Goal: Task Accomplishment & Management: Manage account settings

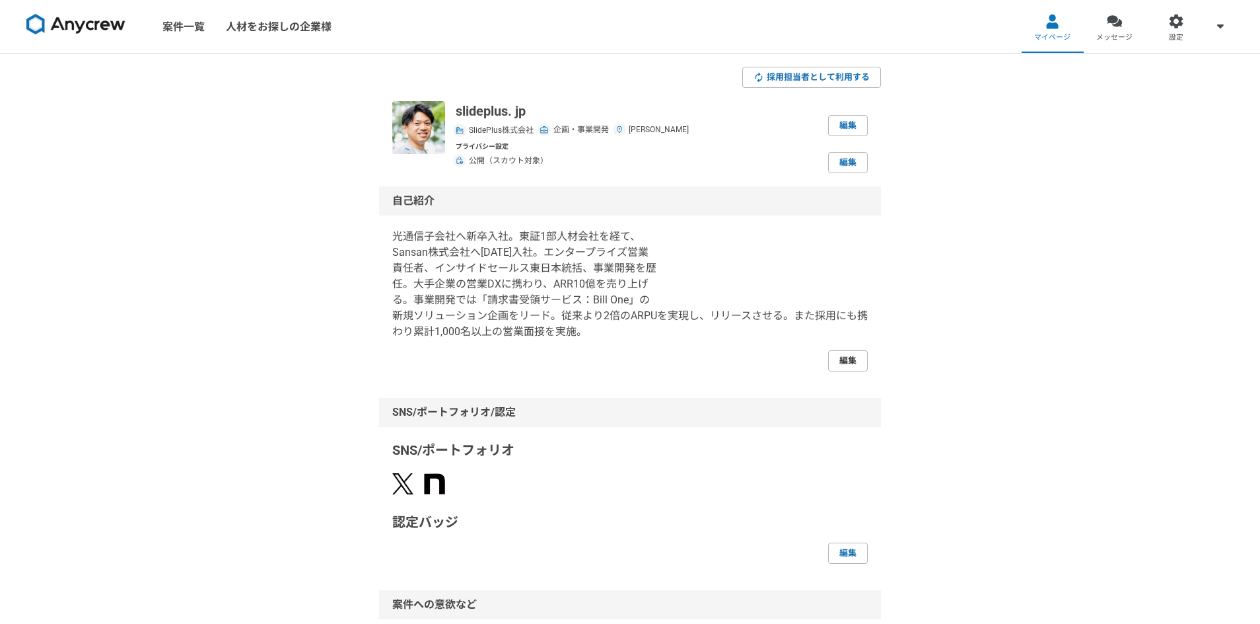
click at [852, 360] on link "編集" at bounding box center [848, 360] width 40 height 21
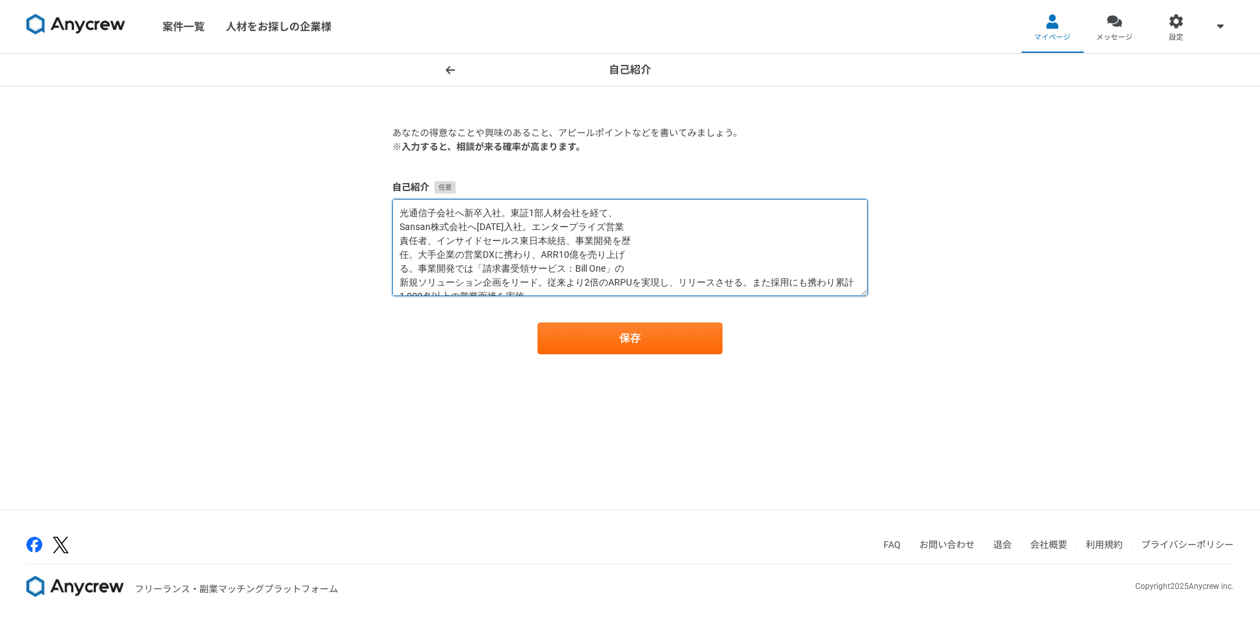
click at [664, 221] on textarea "光通信子会社へ新卒入社。東証1部人材会社を経て、 Sansan株式会社へ[DATE]入社。エンタープライズ営業 責任者、インサイドセールス東日本統括、事業開発…" at bounding box center [630, 247] width 476 height 97
click at [664, 213] on textarea "光通信子会社へ新卒入社。東証1部人材会社を経て、 Sansan株式会社へ[DATE]入社。エンタープライズ営業 責任者、インサイドセールス東日本統括、事業開発…" at bounding box center [630, 247] width 476 height 97
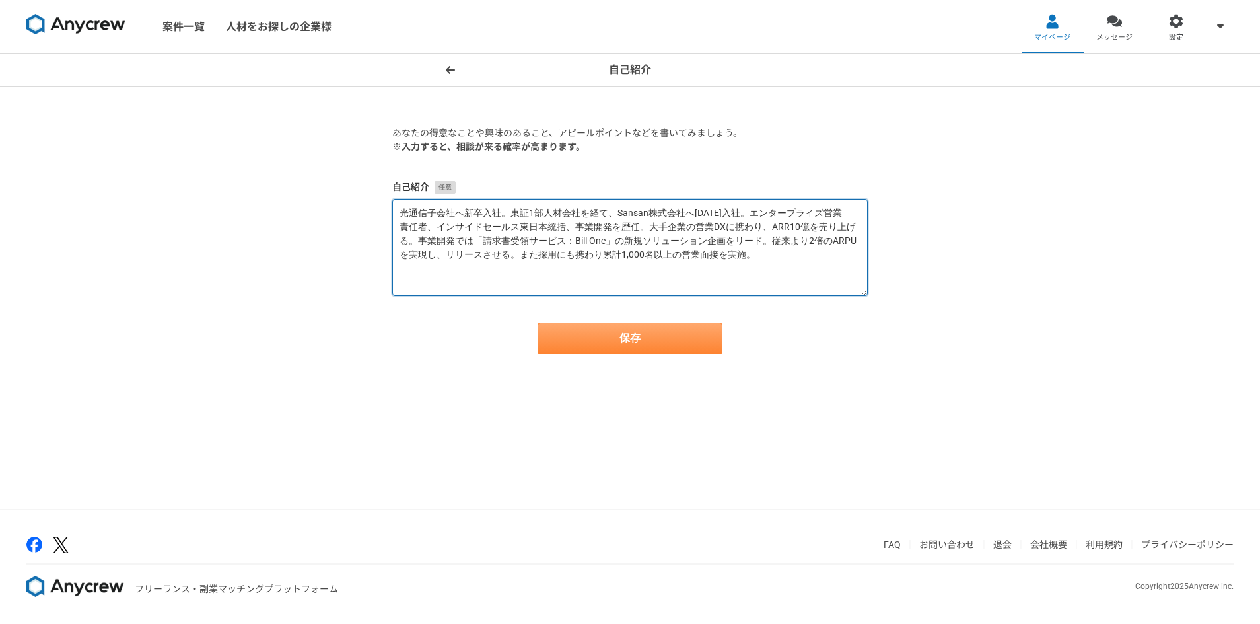
type textarea "光通信子会社へ新卒入社。東証1部人材会社を経て、Sansan株式会社へ[DATE]入社。エンタープライズ営業 責任者、インサイドセールス東日本統括、事業開発を…"
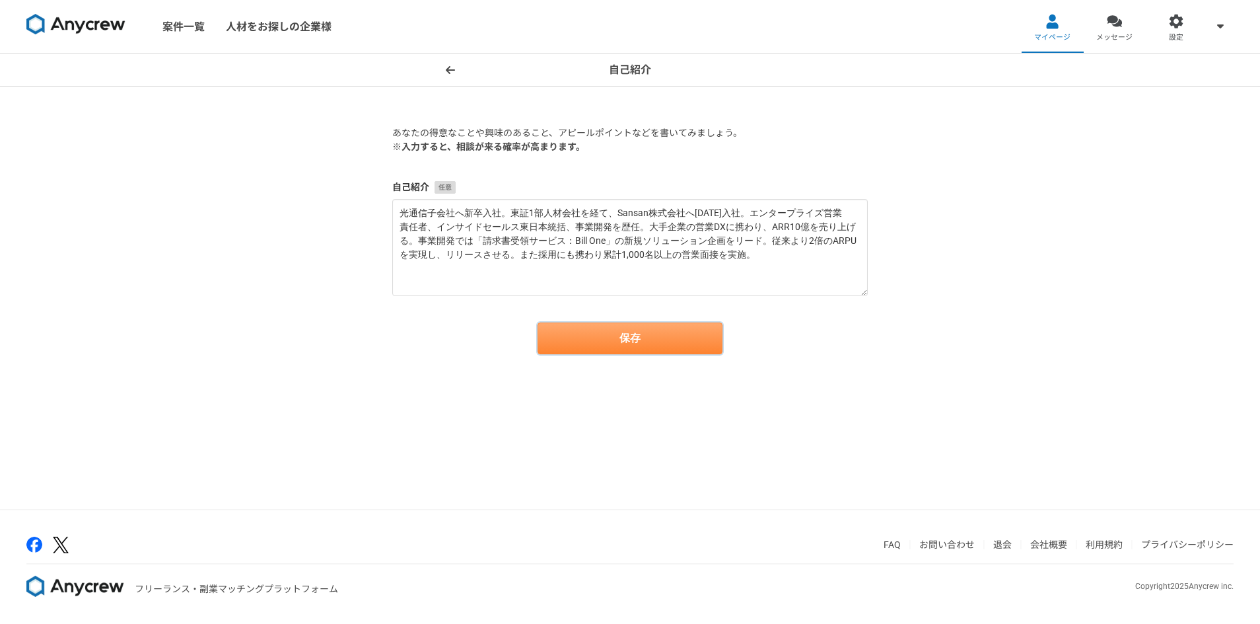
click at [705, 337] on button "保存" at bounding box center [630, 338] width 185 height 32
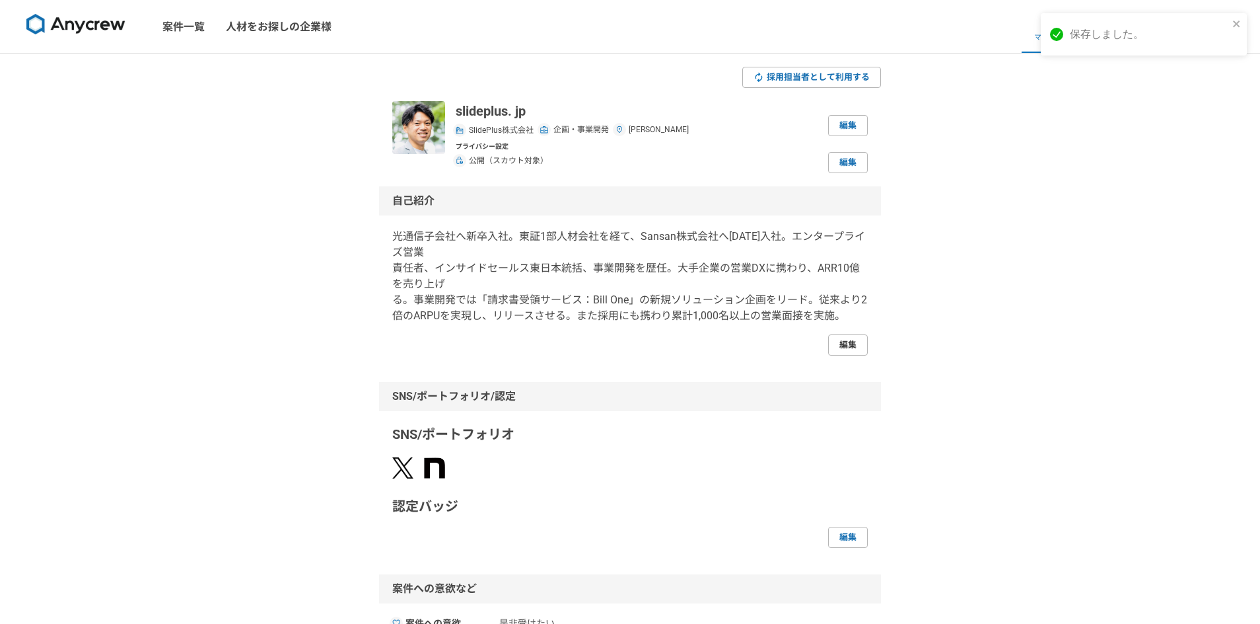
click at [838, 345] on link "編集" at bounding box center [848, 344] width 40 height 21
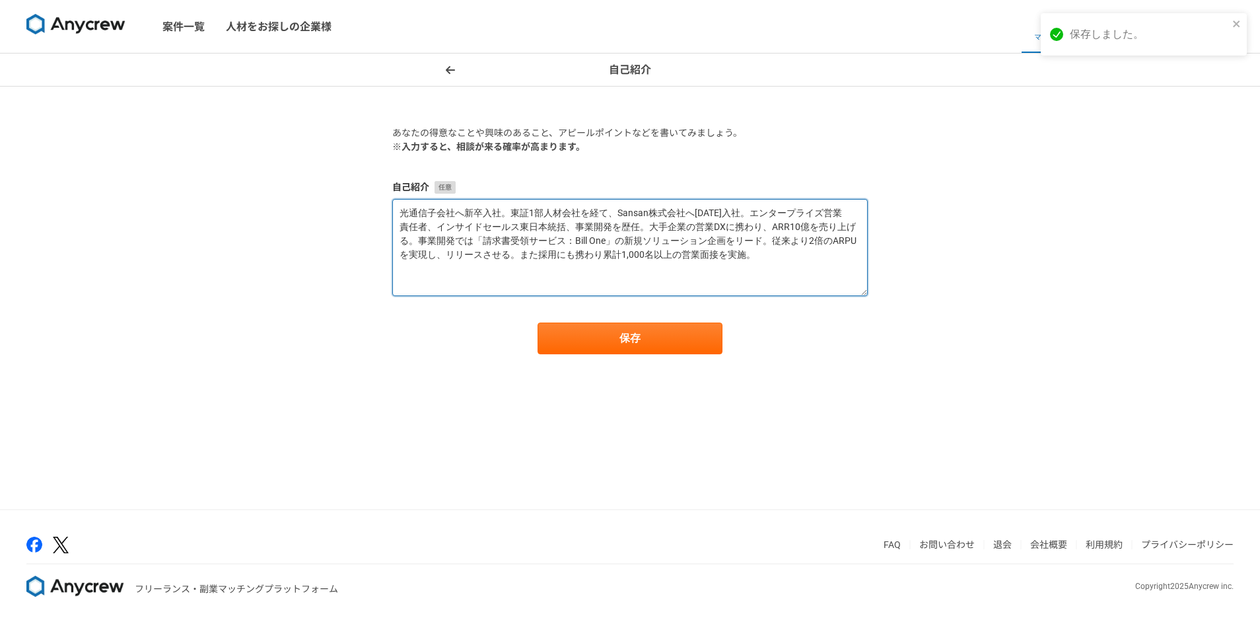
click at [766, 220] on textarea "光通信子会社へ新卒入社。東証1部人材会社を経て、Sansan株式会社へ[DATE]入社。エンタープライズ営業 責任者、インサイドセールス東日本統括、事業開発を…" at bounding box center [630, 247] width 476 height 97
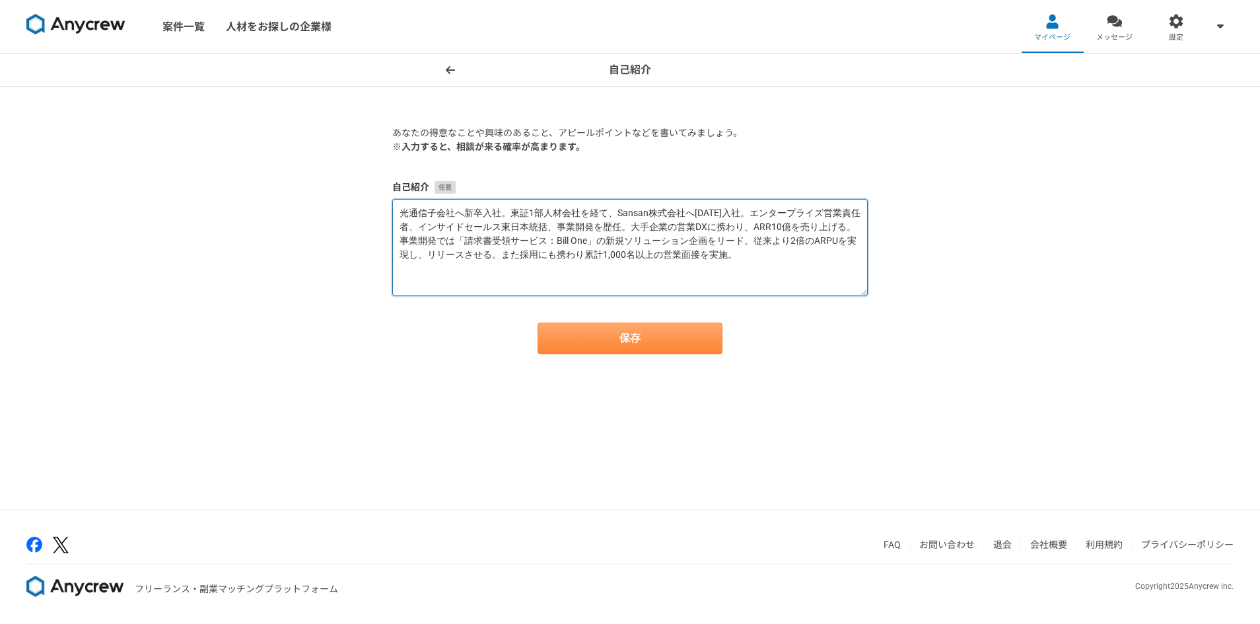
type textarea "光通信子会社へ新卒入社。東証1部人材会社を経て、Sansan株式会社へ[DATE]入社。エンタープライズ営業責任者、インサイドセールス東日本統括、事業開発を歴…"
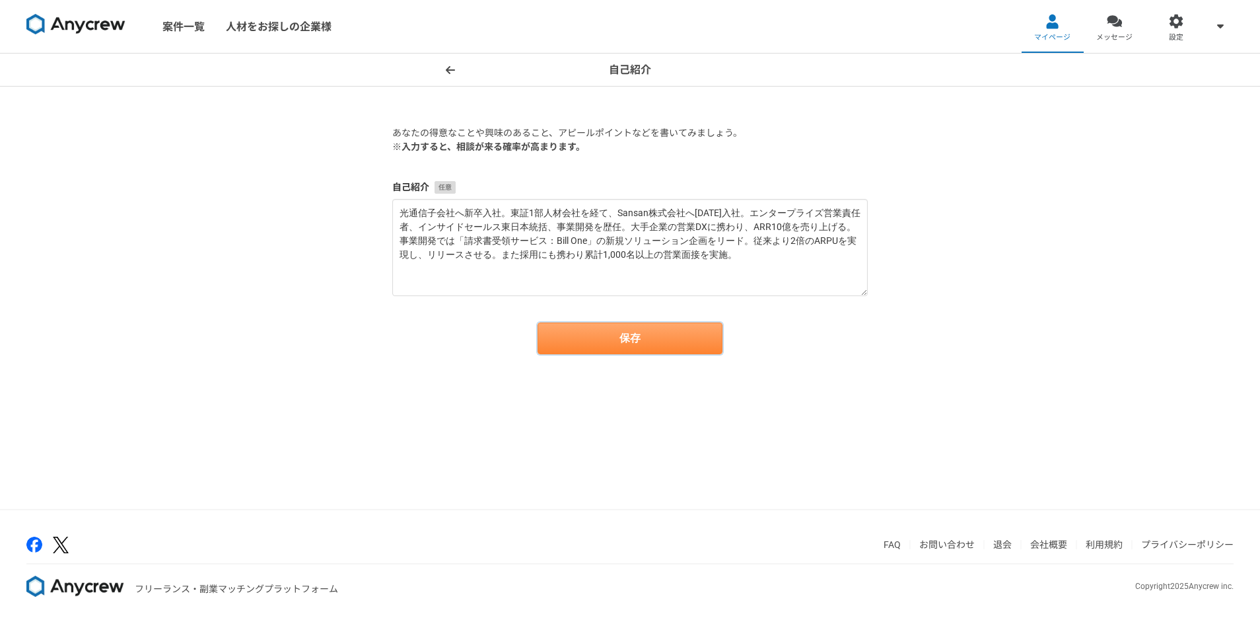
click at [594, 340] on button "保存" at bounding box center [630, 338] width 185 height 32
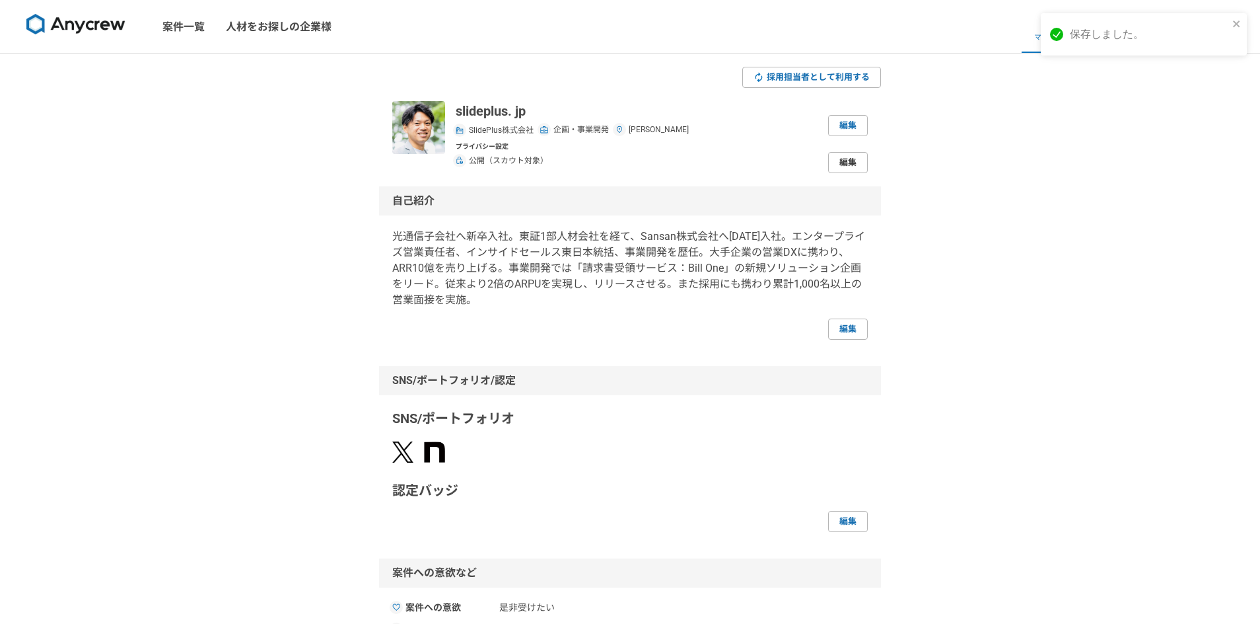
click at [849, 166] on link "編集" at bounding box center [848, 162] width 40 height 21
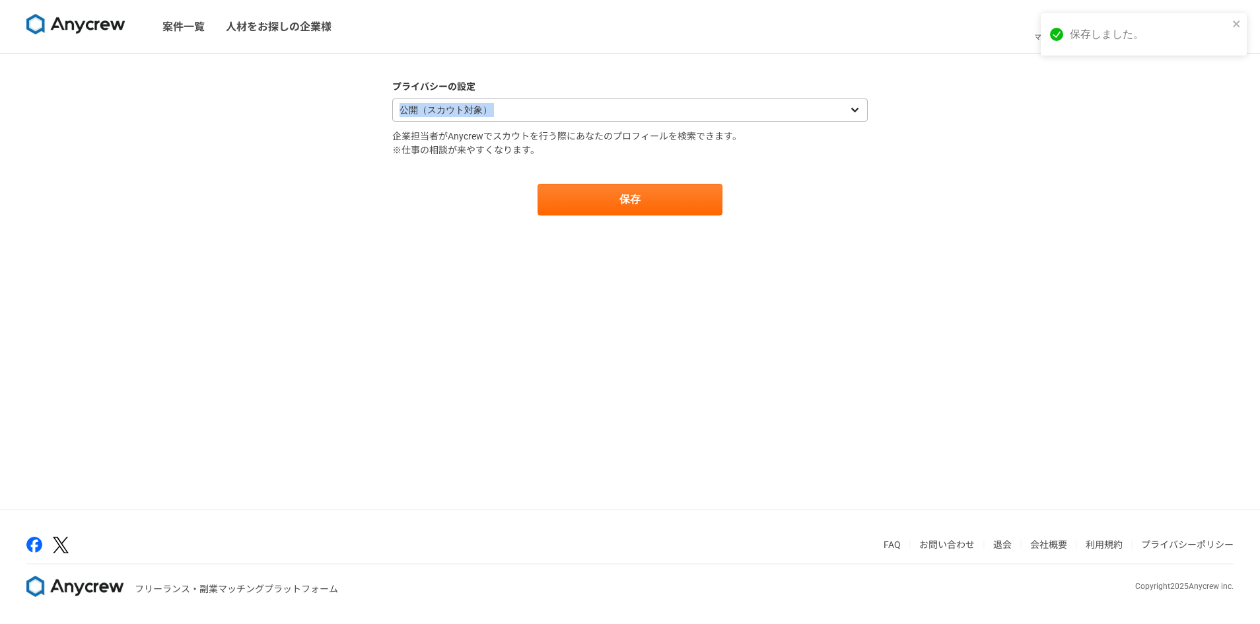
click at [634, 121] on form "プライバシーの設定 公開（スカウト対象） 非公開（スカウト対象外） 企業担当者がAnycrewでスカウトを行う際にあなたのプロフィールを検索できます。 ※仕事…" at bounding box center [630, 147] width 476 height 135
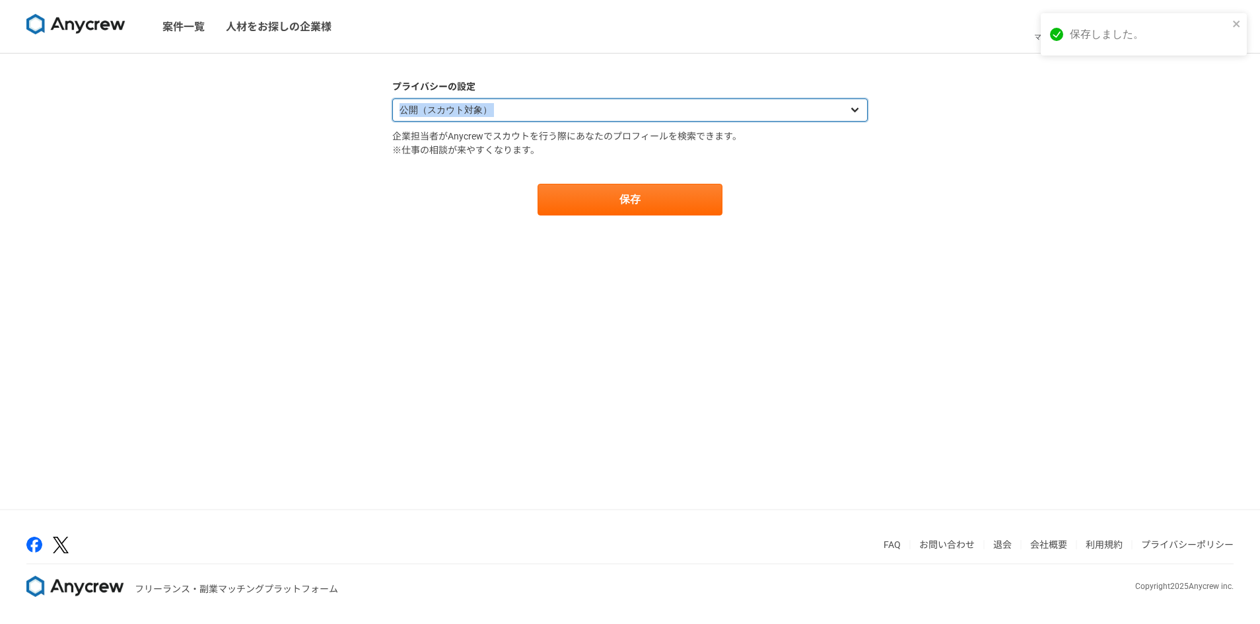
click at [634, 113] on select "公開（スカウト対象） 非公開（スカウト対象外）" at bounding box center [630, 109] width 476 height 23
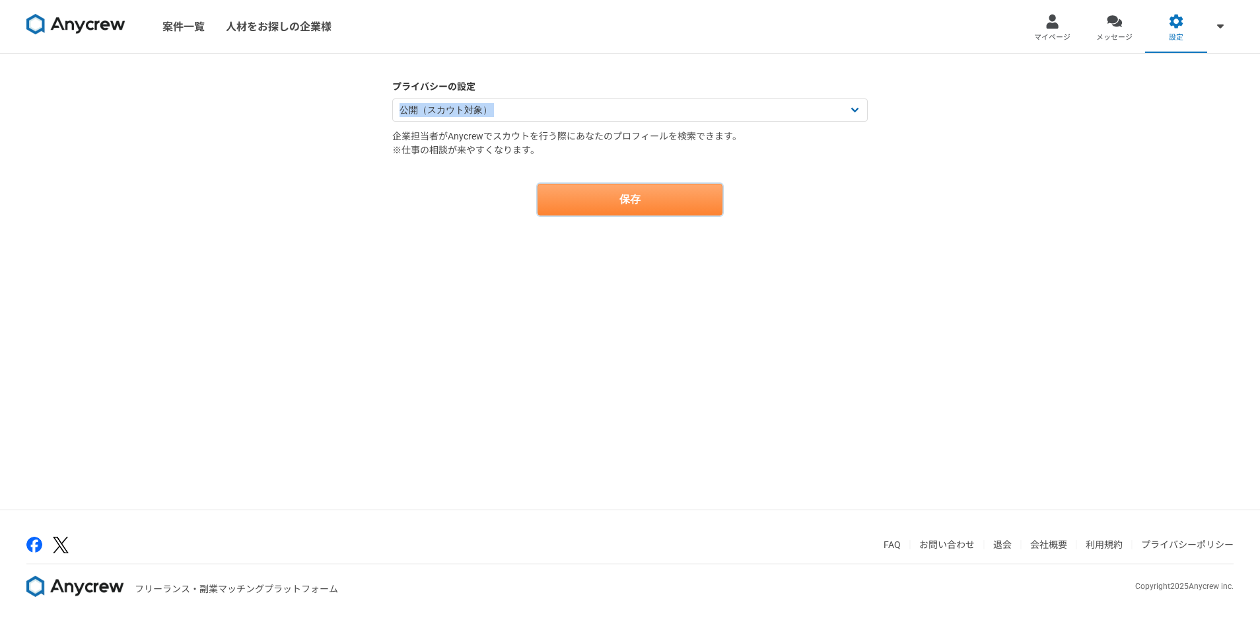
click at [690, 194] on button "保存" at bounding box center [630, 200] width 185 height 32
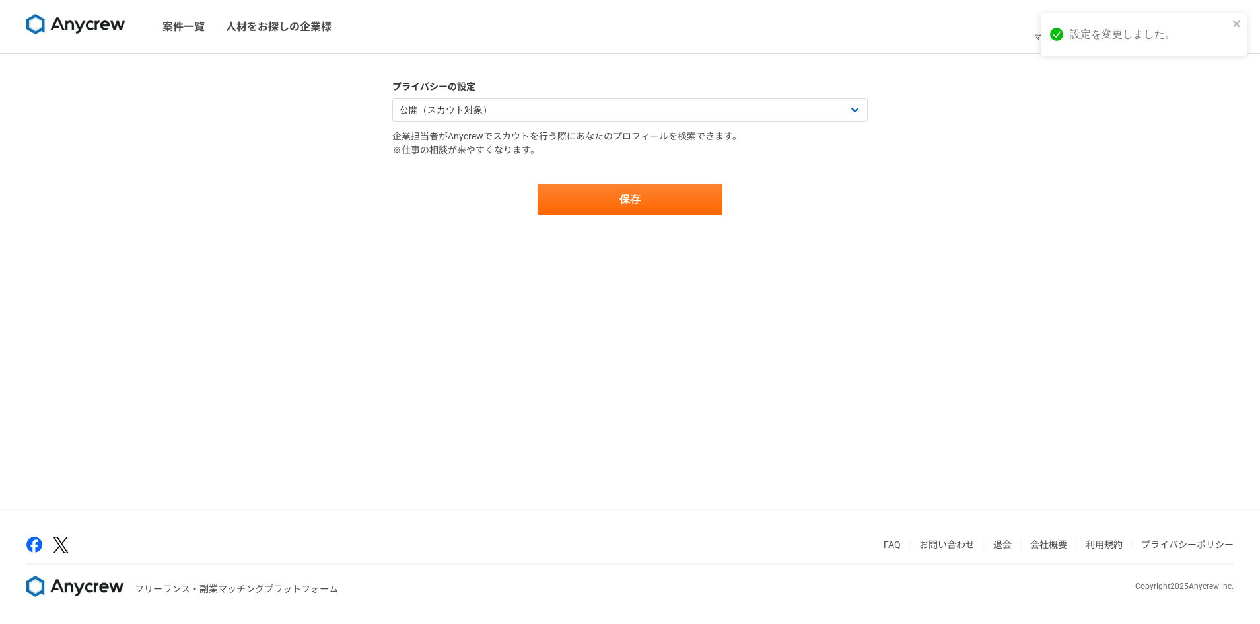
drag, startPoint x: 1244, startPoint y: 22, endPoint x: 1164, endPoint y: 166, distance: 164.1
click at [1244, 22] on div "設定を変更しました。" at bounding box center [1144, 34] width 206 height 42
drag, startPoint x: 1127, startPoint y: 211, endPoint x: 944, endPoint y: 151, distance: 192.4
click at [1127, 211] on div "プライバシーの設定 公開（スカウト対象） 非公開（スカウト対象外） 企業担当者がAnycrewでスカウトを行う際にあなたのプロフィールを検索できます。 ※仕事…" at bounding box center [630, 280] width 1260 height 455
click at [204, 28] on link "案件一覧" at bounding box center [183, 26] width 63 height 53
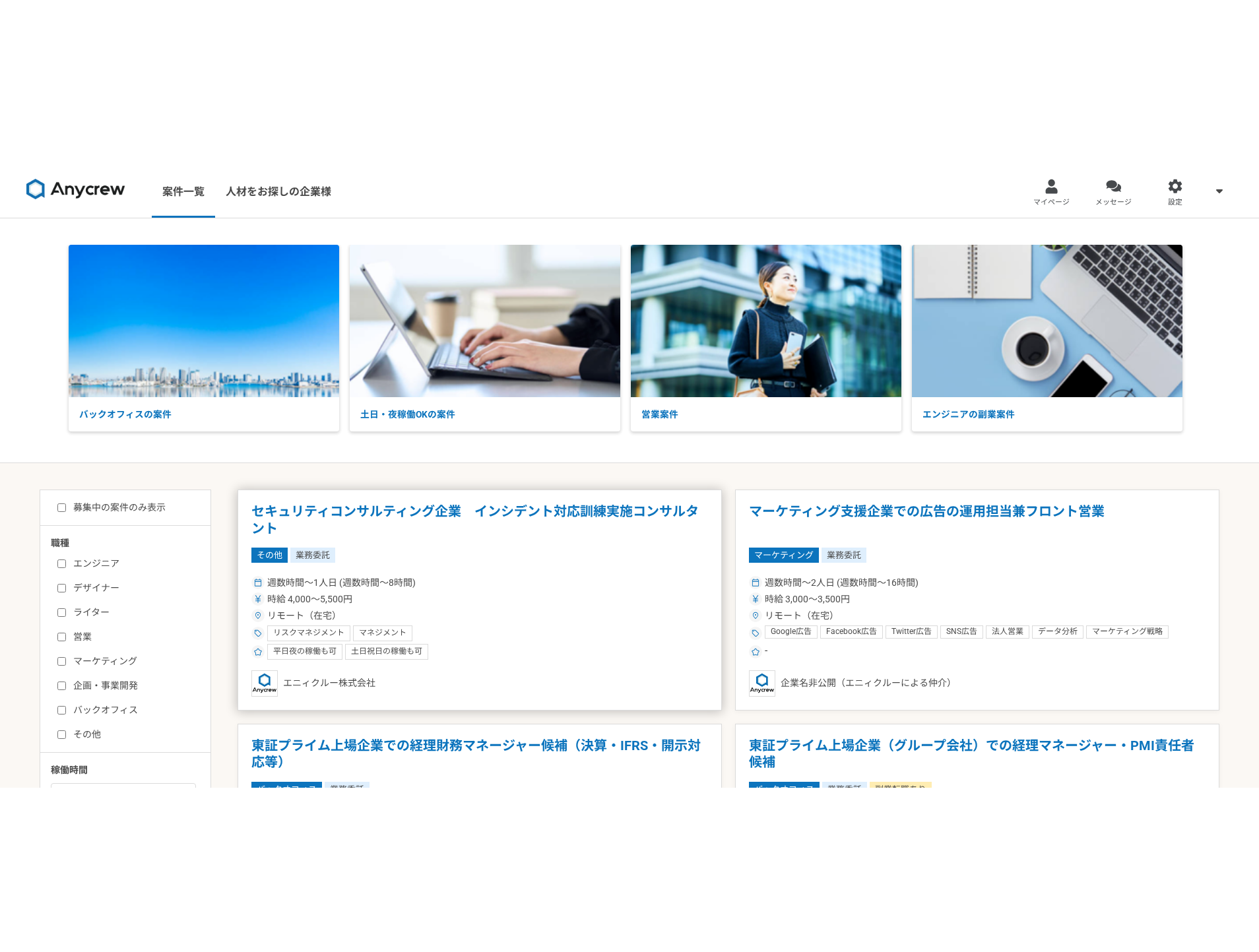
scroll to position [32, 0]
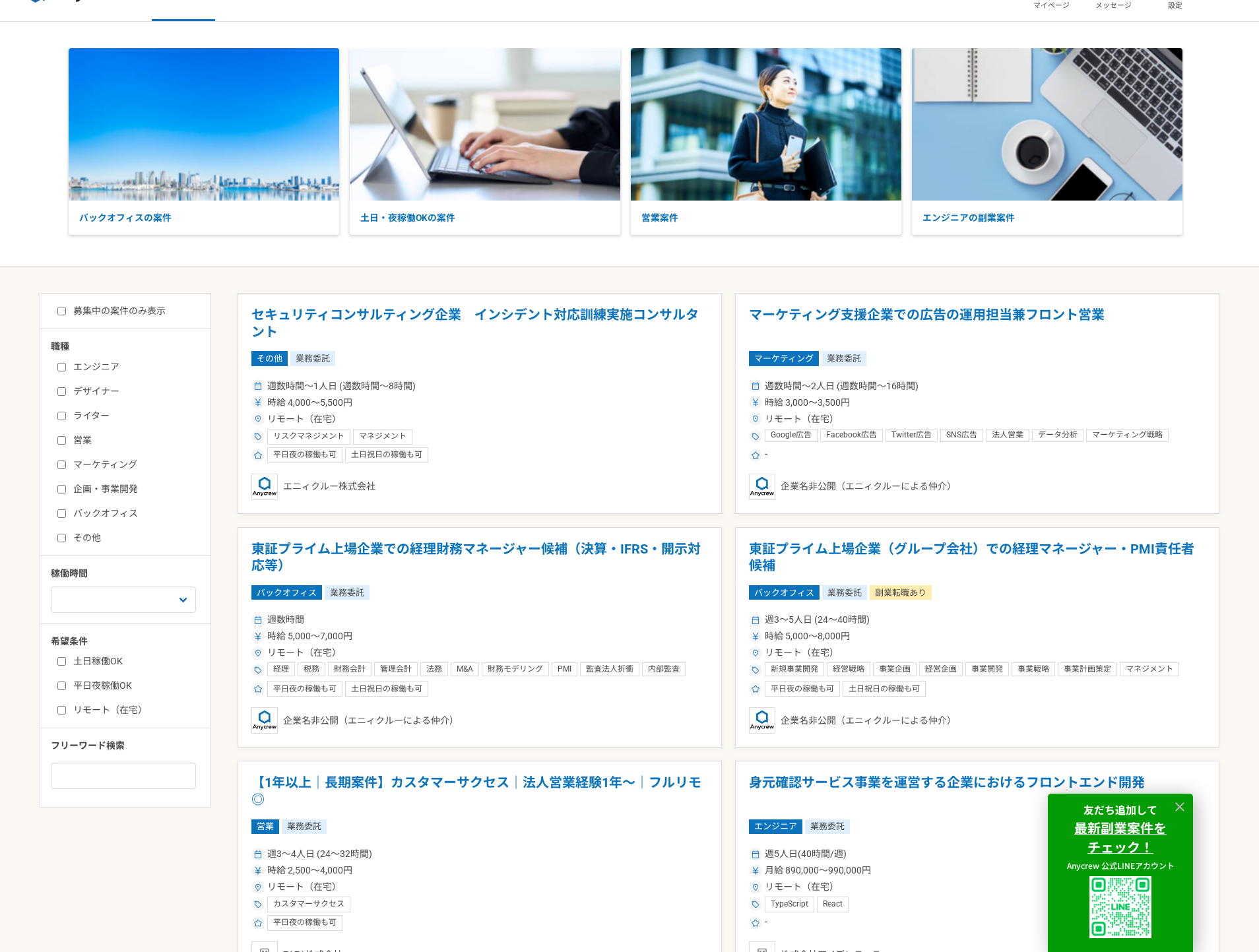
click at [63, 441] on input "営業" at bounding box center [61, 441] width 9 height 9
checkbox input "true"
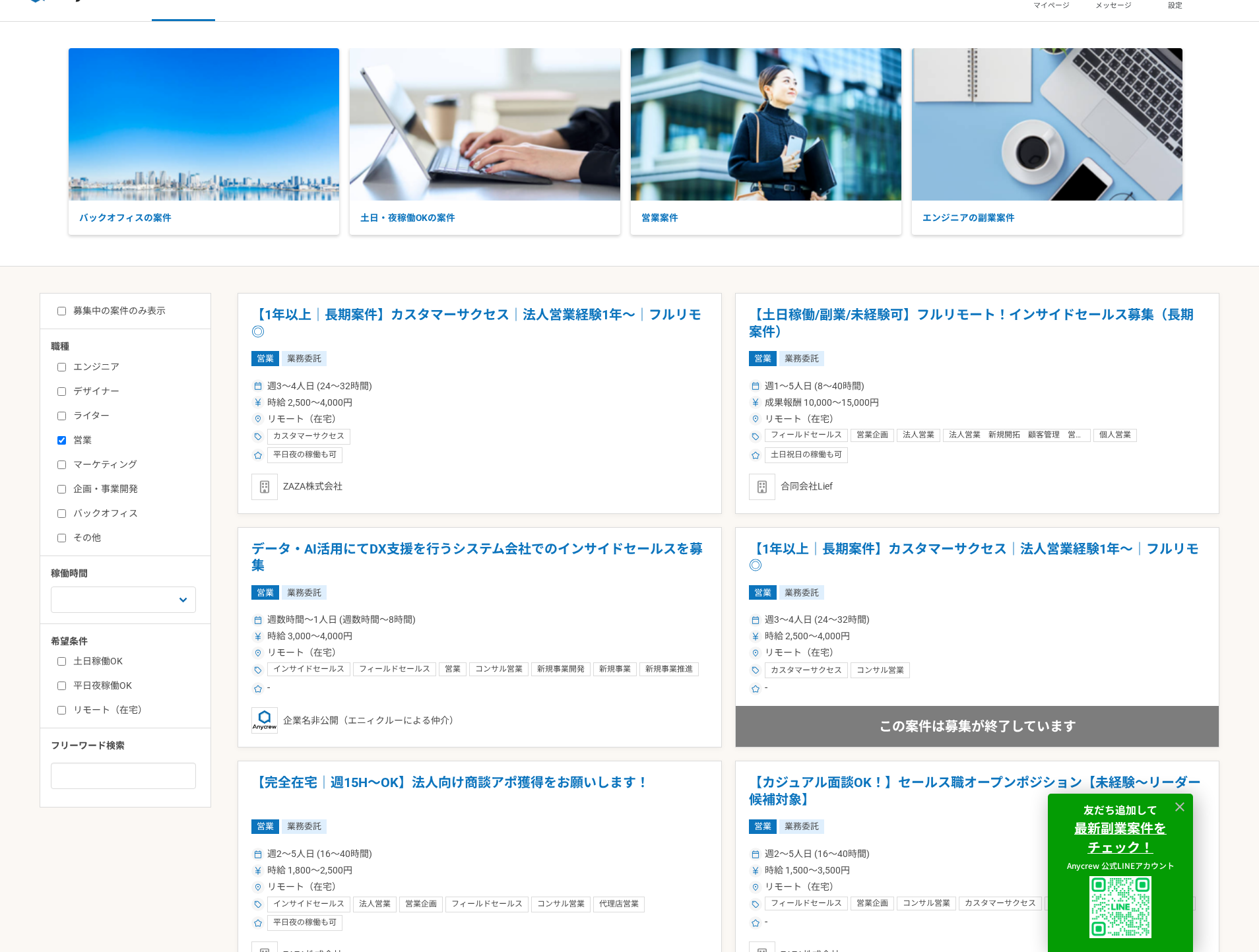
click at [63, 468] on input "マーケティング" at bounding box center [61, 465] width 9 height 9
checkbox input "true"
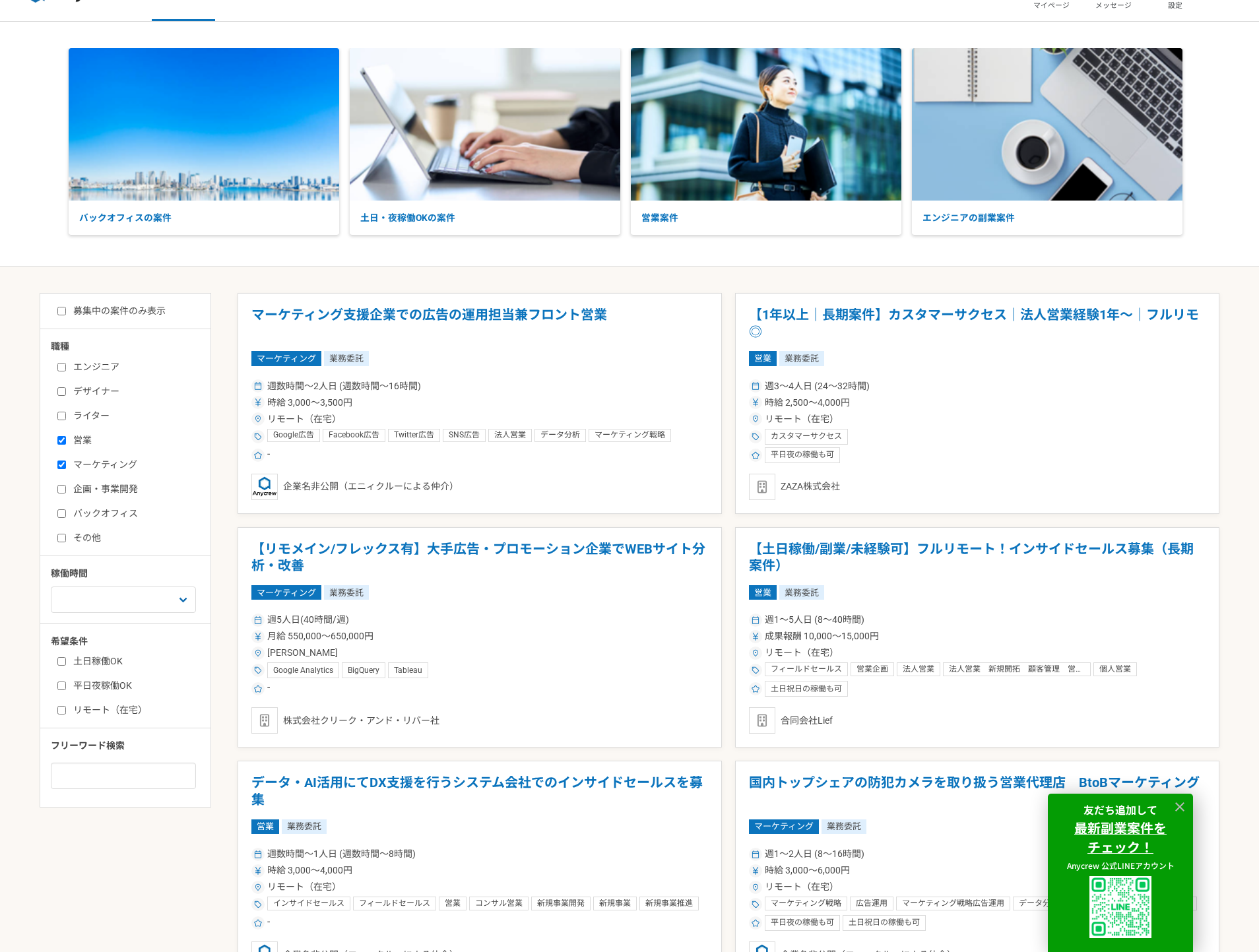
click at [63, 488] on input "企画・事業開発" at bounding box center [61, 488] width 9 height 9
checkbox input "true"
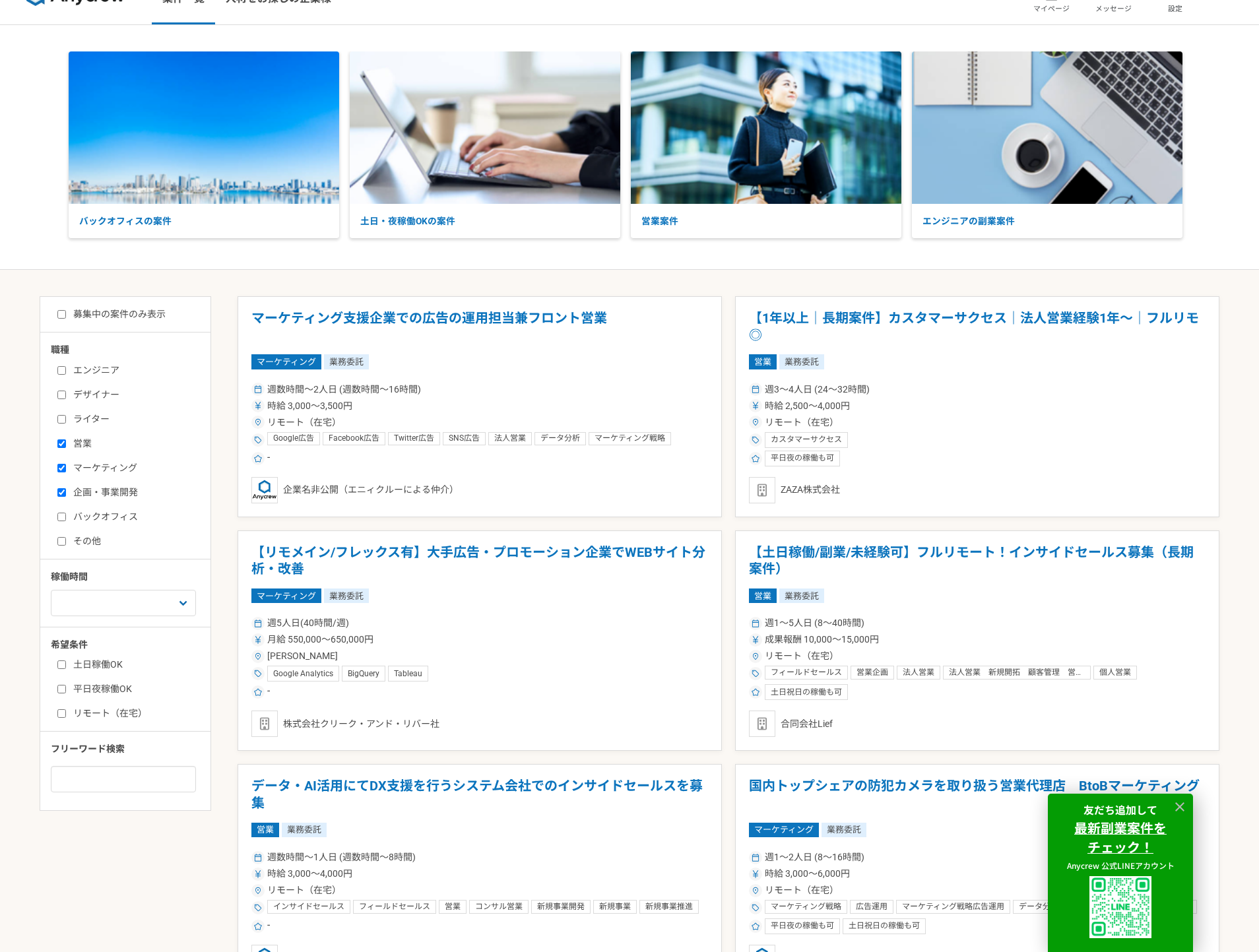
scroll to position [32, 0]
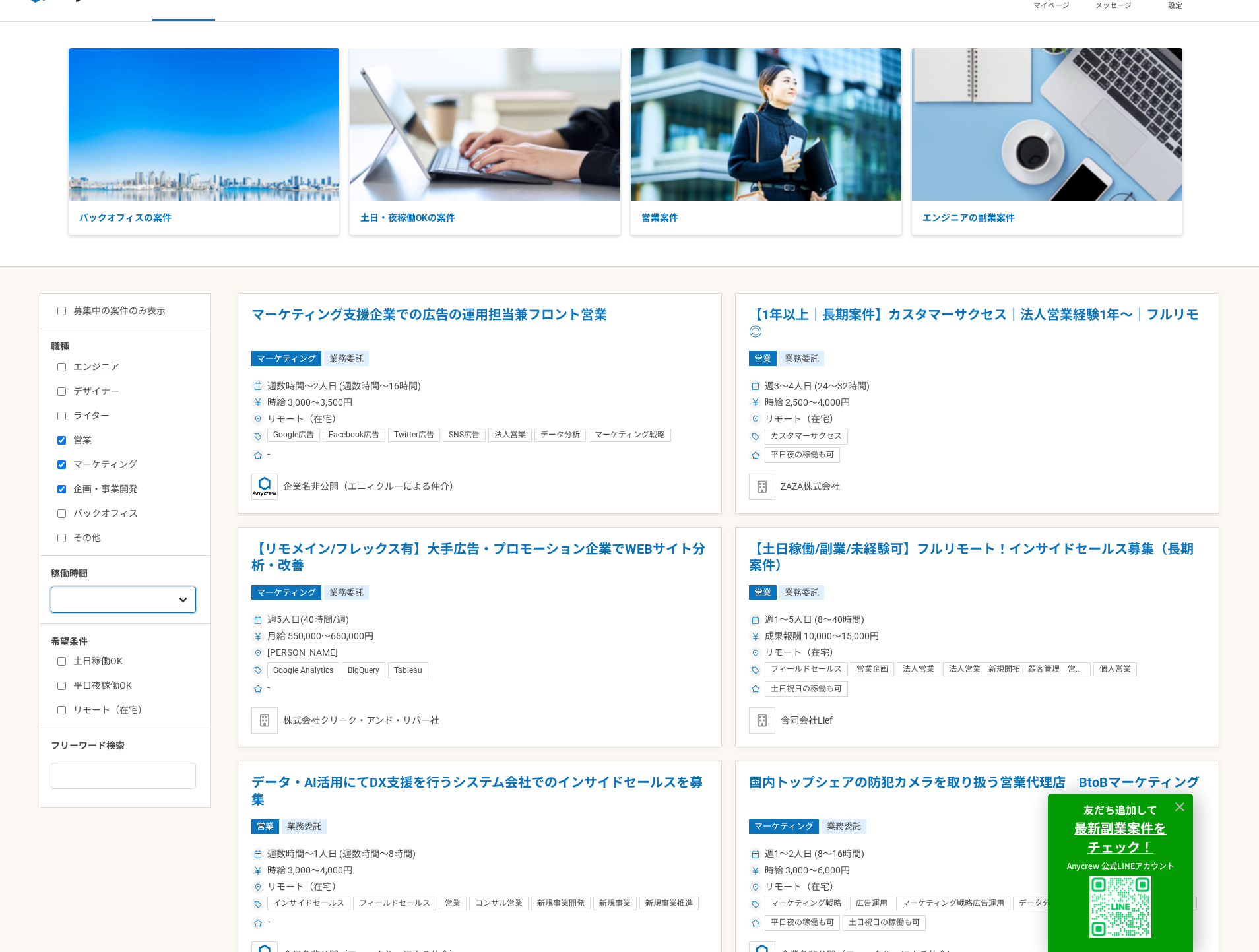
click at [177, 594] on select "週1人日（8時間）以下 週2人日（16時間）以下 週3人日（24時間）以下 週4人日（32時間）以下 週5人日（40時間）以下" at bounding box center [123, 599] width 145 height 26
click at [67, 461] on label "マーケティング" at bounding box center [133, 465] width 152 height 14
click at [66, 461] on input "マーケティング" at bounding box center [61, 465] width 9 height 9
checkbox input "false"
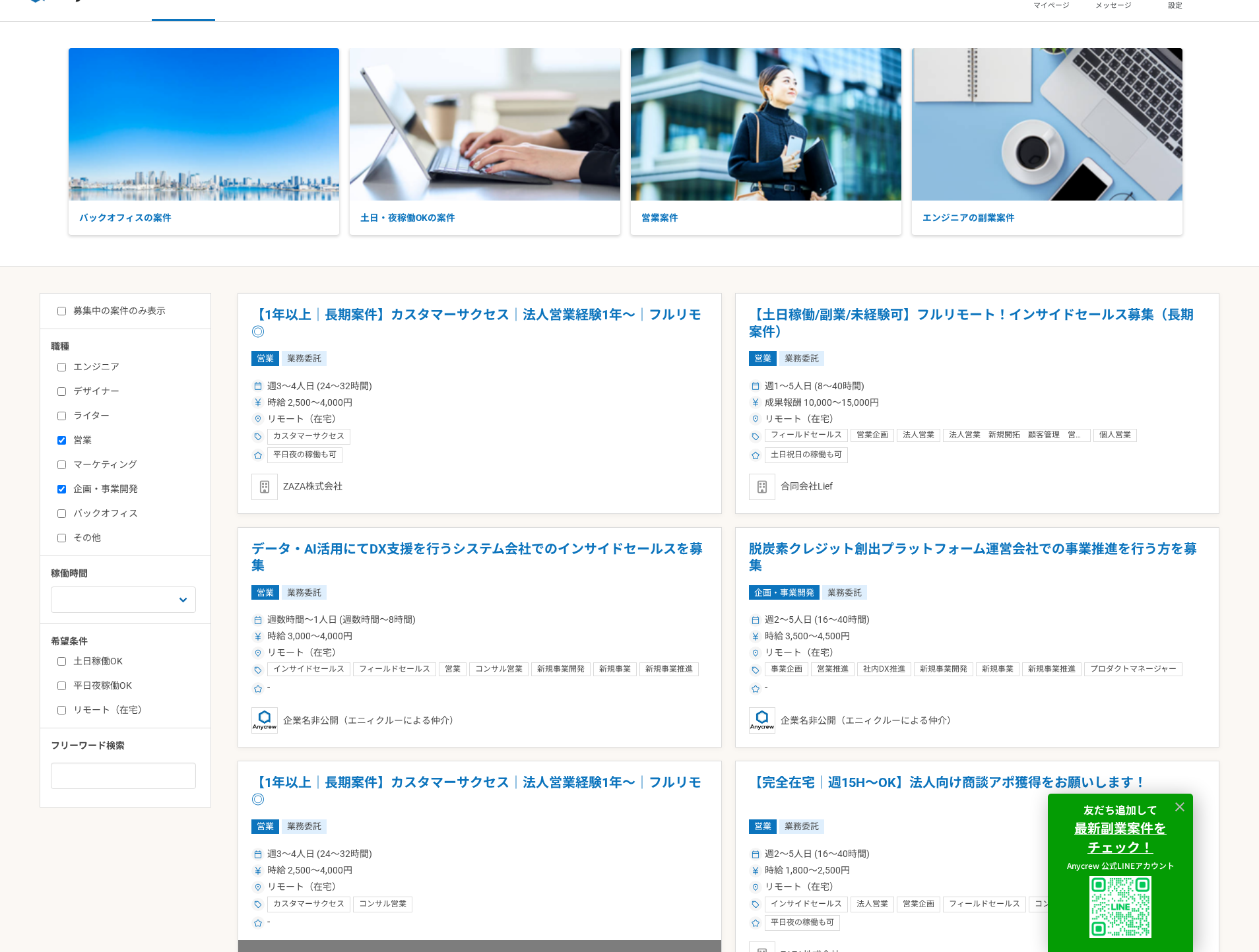
drag, startPoint x: 67, startPoint y: 491, endPoint x: 383, endPoint y: 484, distance: 316.1
click at [72, 490] on label "企画・事業開発" at bounding box center [133, 489] width 152 height 14
click at [66, 490] on input "企画・事業開発" at bounding box center [61, 488] width 9 height 9
checkbox input "false"
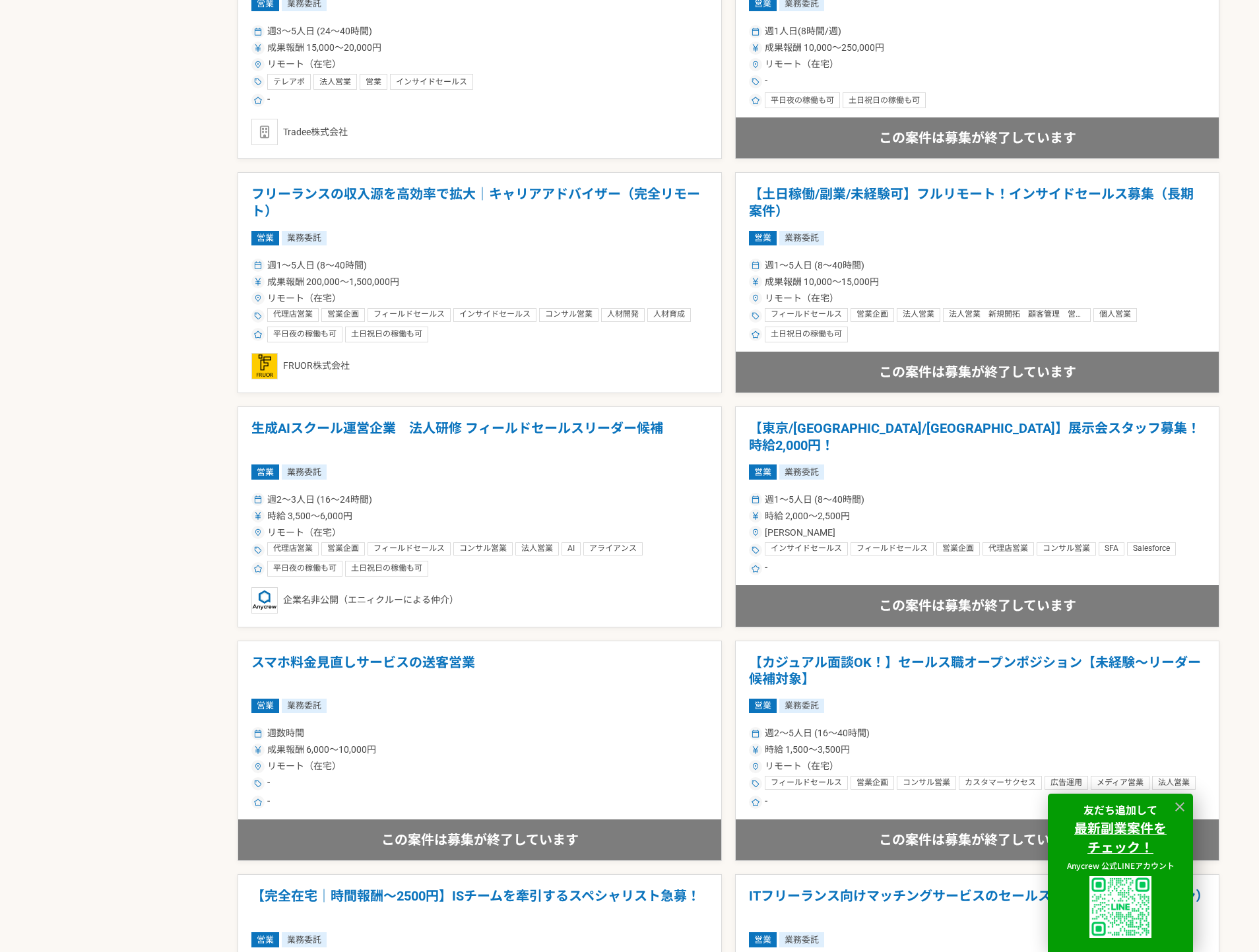
scroll to position [1315, 0]
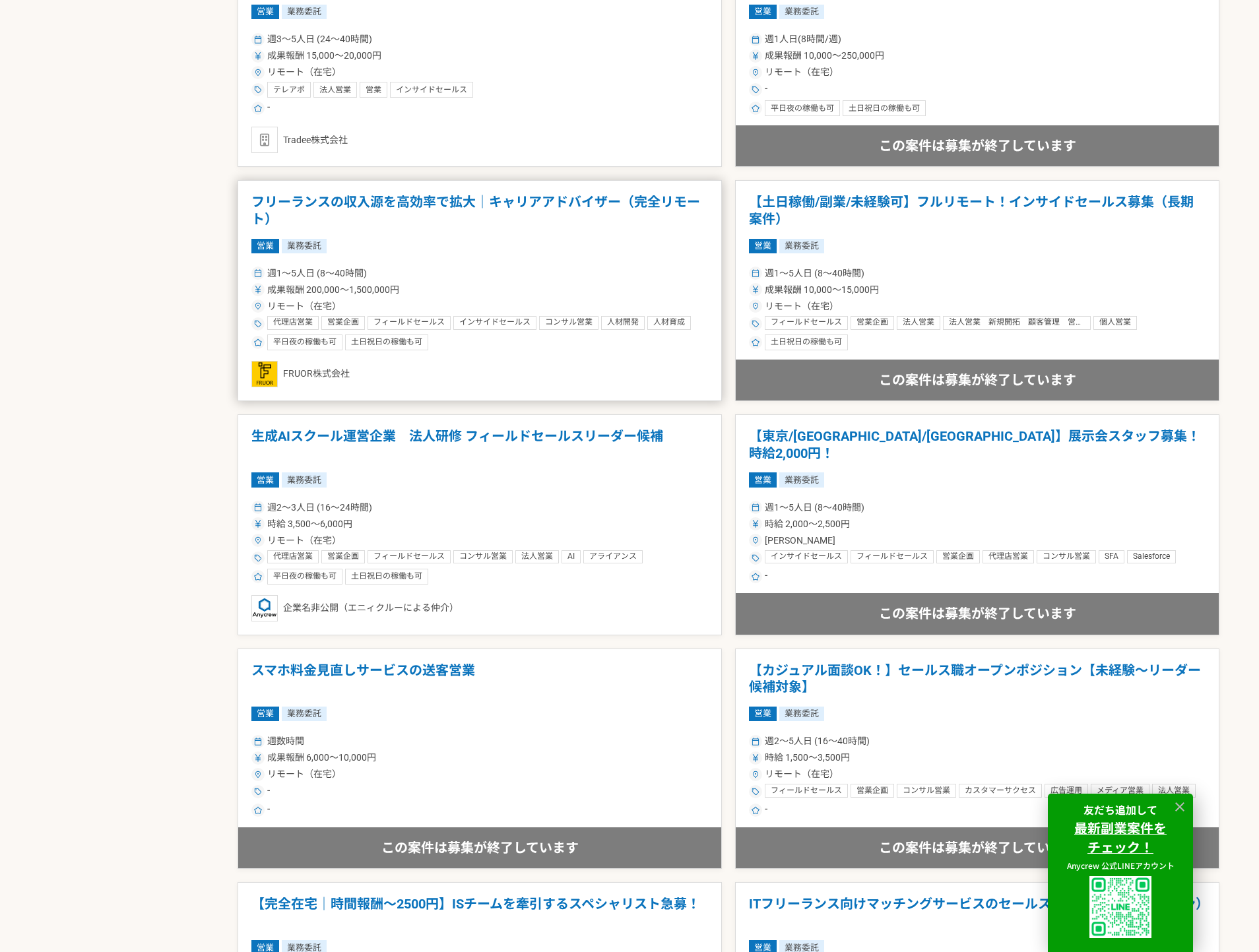
click at [552, 298] on div "週1〜5人日 (8〜40時間) 成果報酬 200,000〜1,500,000円 リモート（在宅） 代理店営業 営業企画 フィールドセールス インサイドセールス…" at bounding box center [480, 307] width 457 height 87
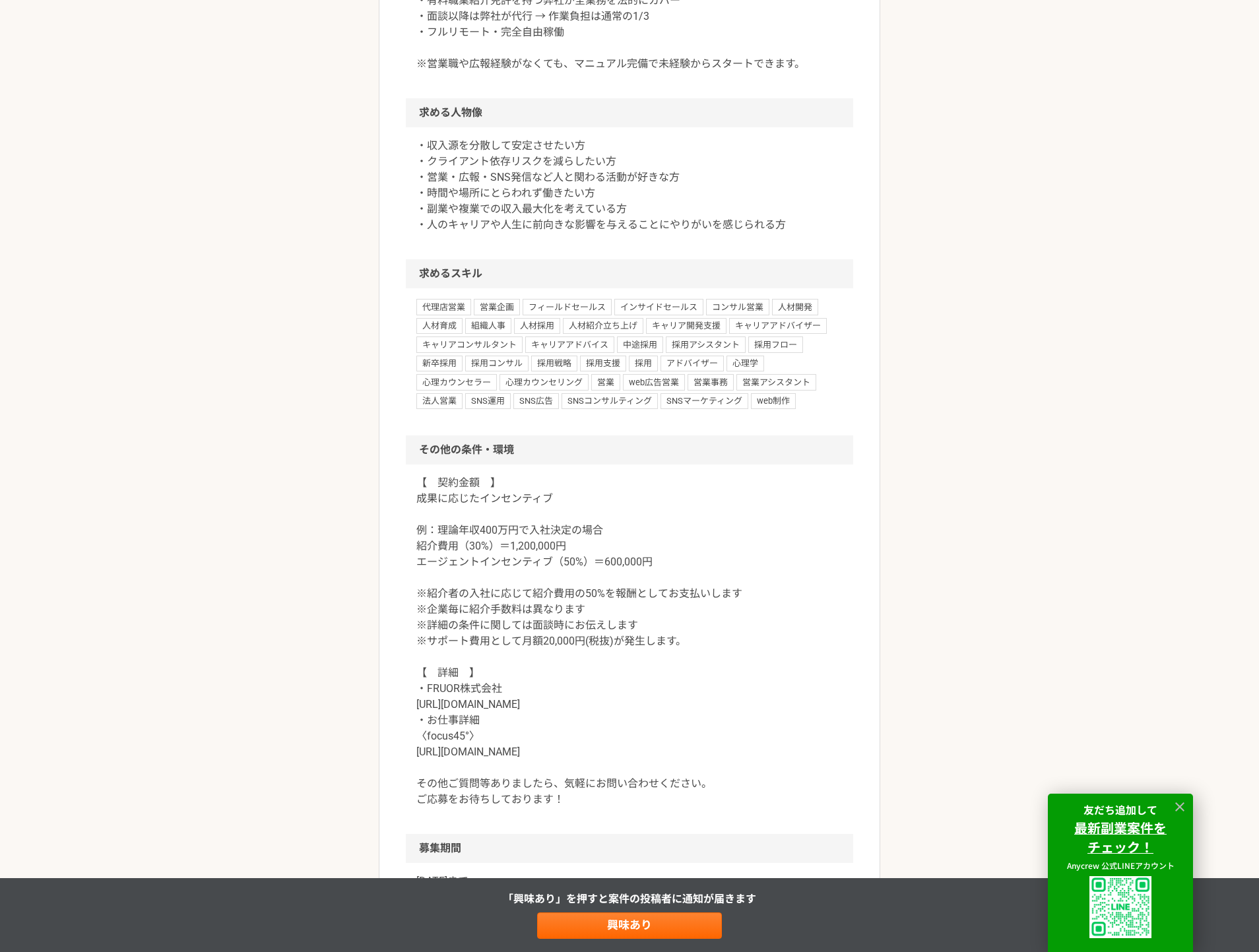
scroll to position [1113, 0]
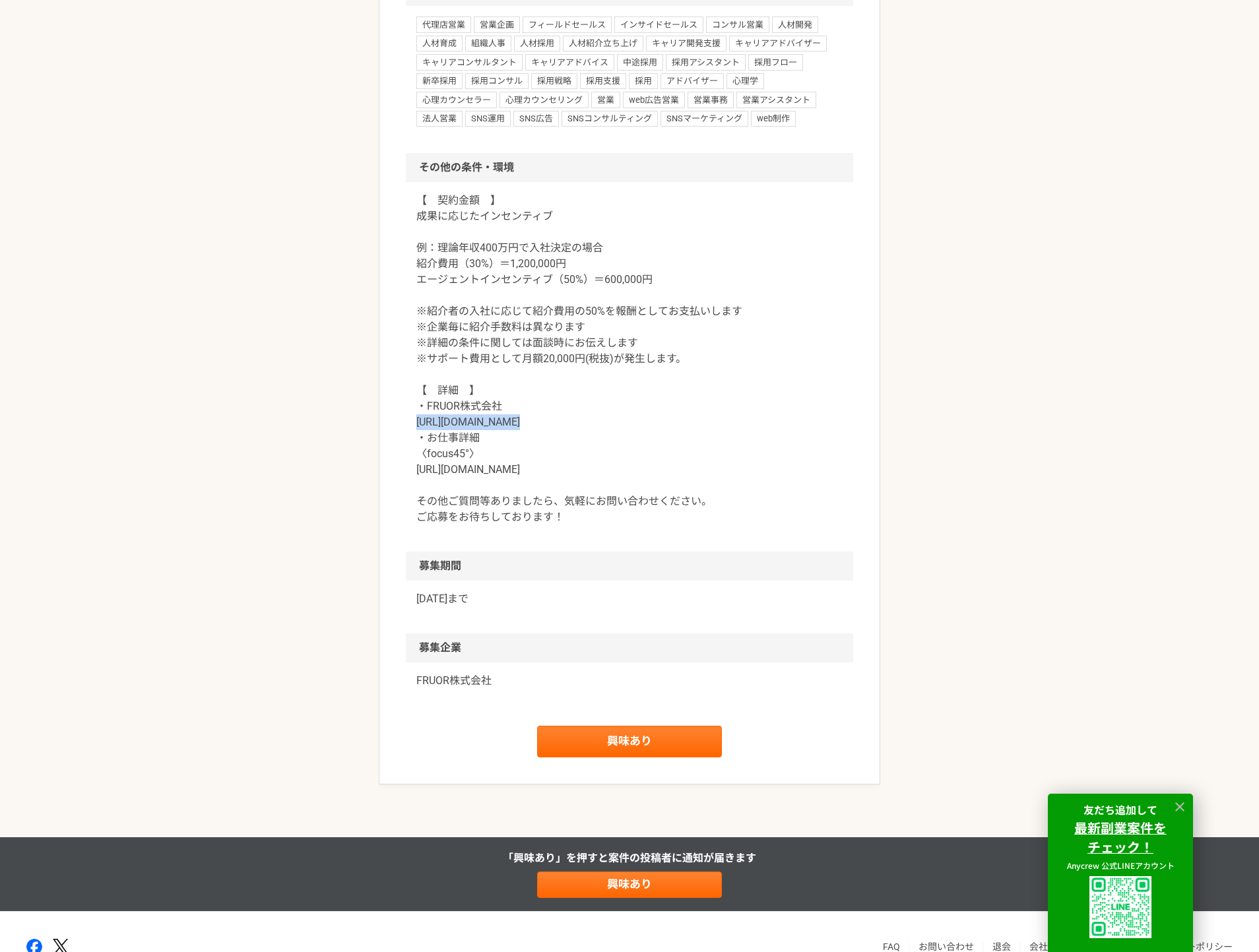
drag, startPoint x: 415, startPoint y: 423, endPoint x: 539, endPoint y: 423, distance: 124.0
click at [539, 423] on div "【　契約金額　】 成果に応じたインセンティブ 例：理論年収400万円で入社決定の場合 紹介費用（30%）＝1,200,000円 エージェントインセンティブ（5…" at bounding box center [630, 367] width 448 height 370
copy p "[URL][DOMAIN_NAME]"
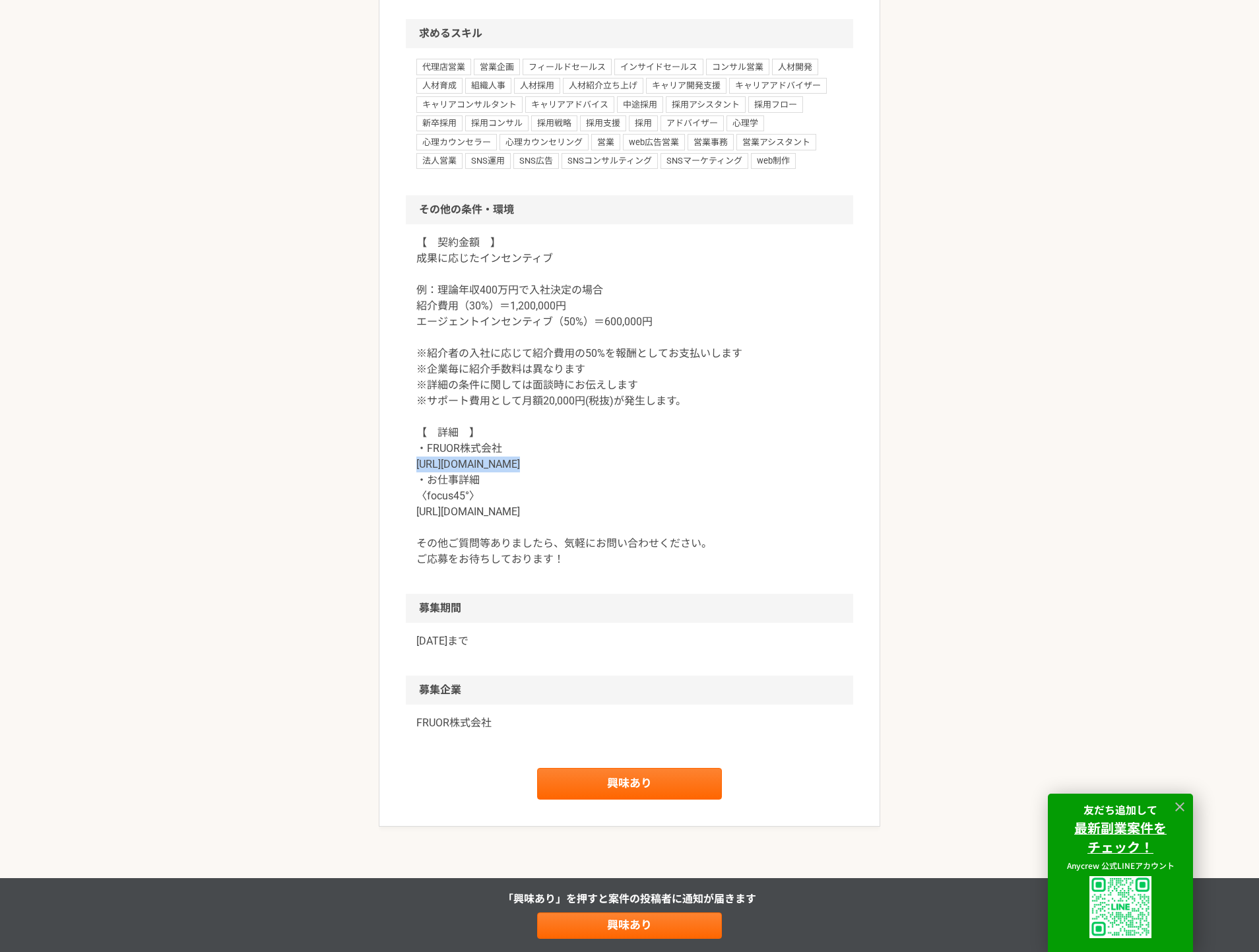
scroll to position [1054, 0]
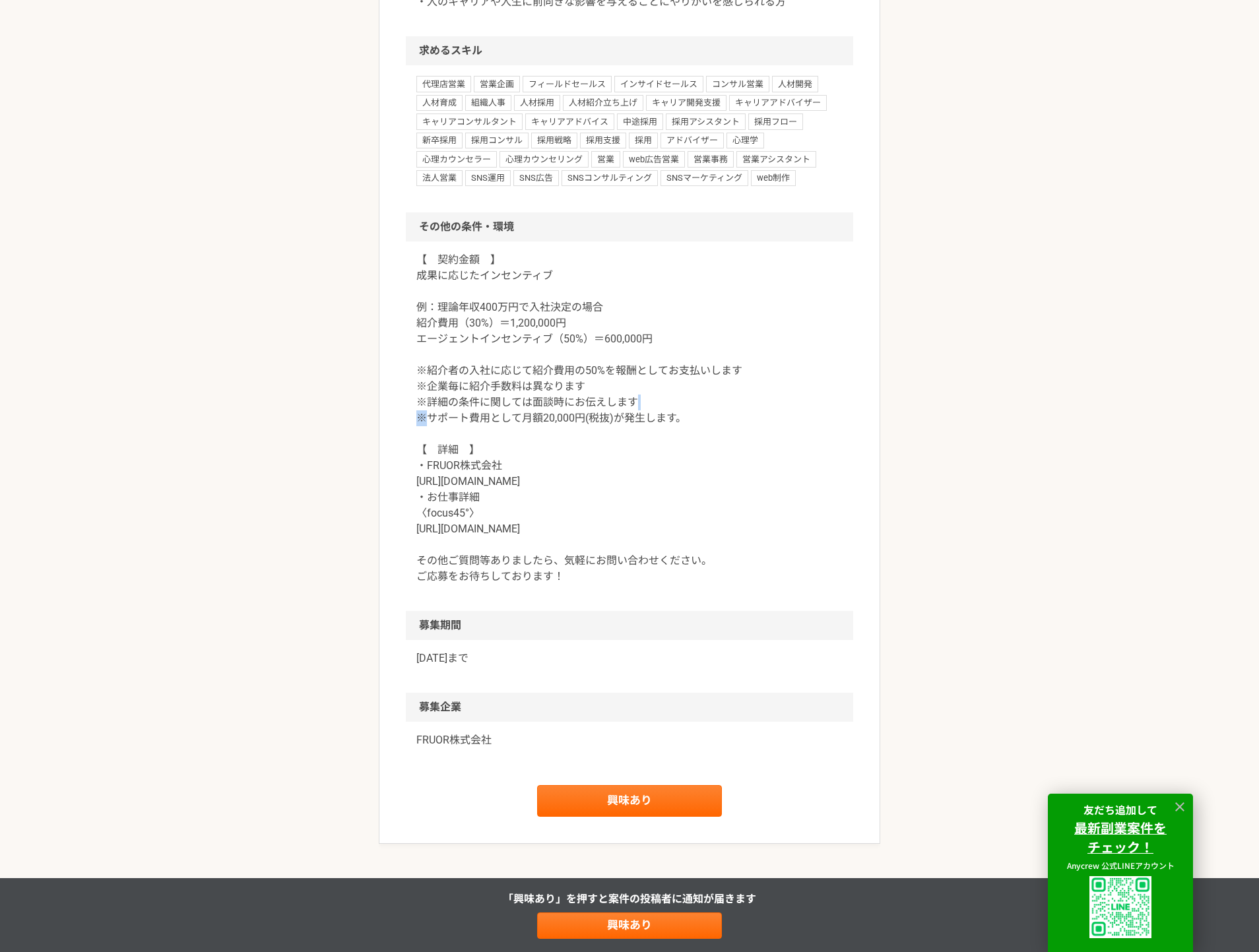
drag, startPoint x: 432, startPoint y: 417, endPoint x: 761, endPoint y: 399, distance: 329.5
click at [738, 405] on p "【　契約金額　】 成果に応じたインセンティブ 例：理論年収400万円で入社決定の場合 紹介費用（30%）＝1,200,000円 エージェントインセンティブ（5…" at bounding box center [630, 418] width 427 height 333
click at [761, 399] on p "【　契約金額　】 成果に応じたインセンティブ 例：理論年収400万円で入社決定の場合 紹介費用（30%）＝1,200,000円 エージェントインセンティブ（5…" at bounding box center [630, 418] width 427 height 333
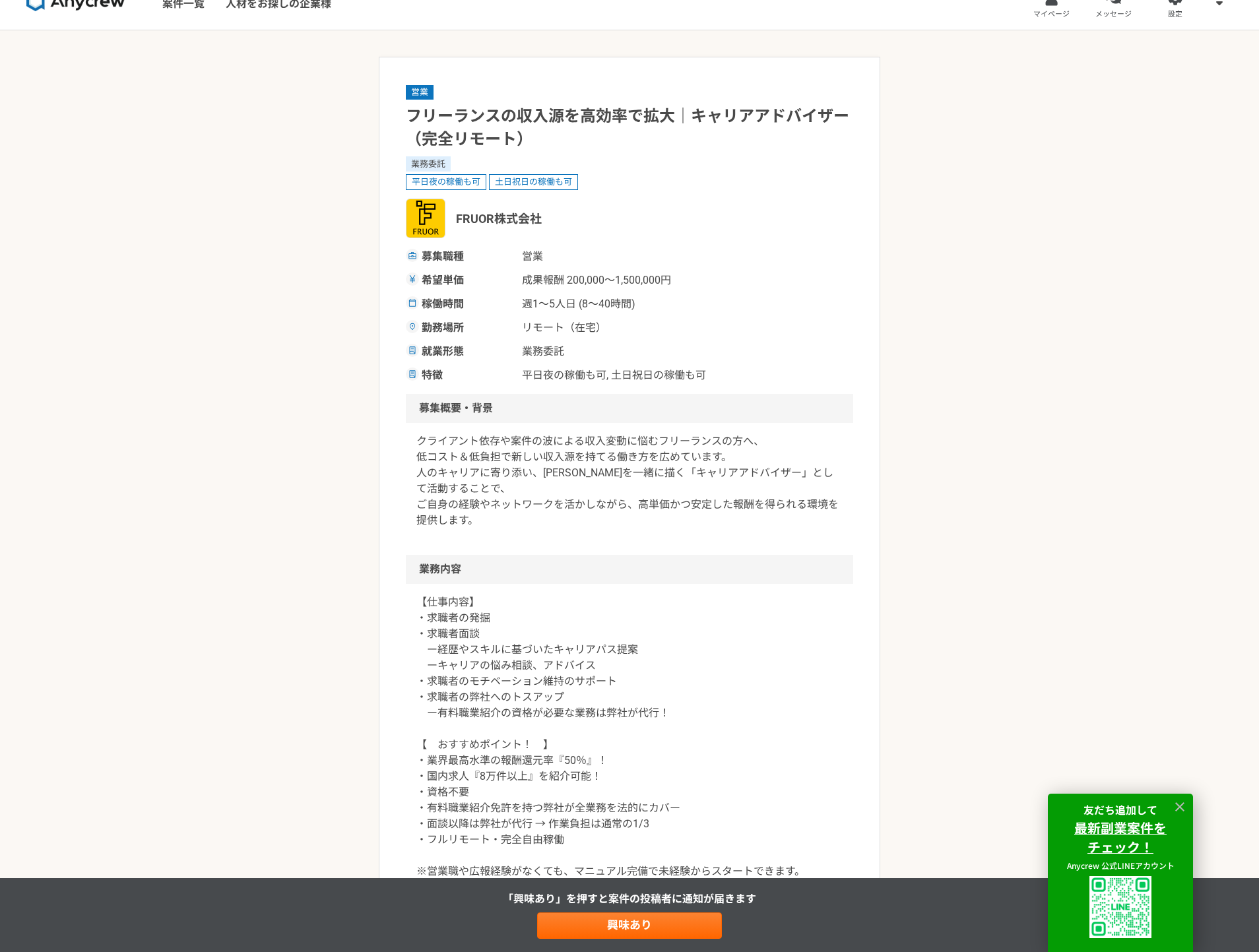
scroll to position [0, 0]
